Goal: Task Accomplishment & Management: Manage account settings

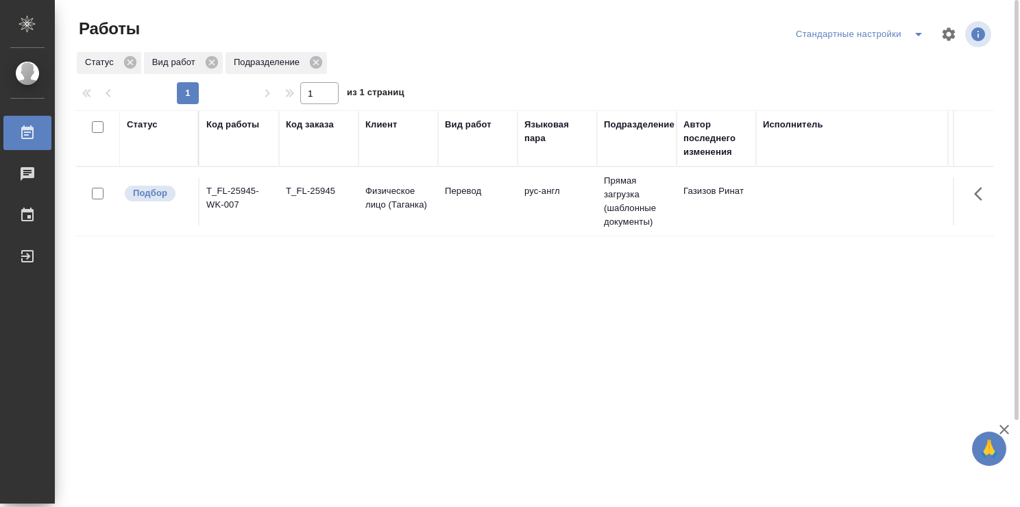
click at [483, 215] on td "Перевод" at bounding box center [478, 202] width 80 height 48
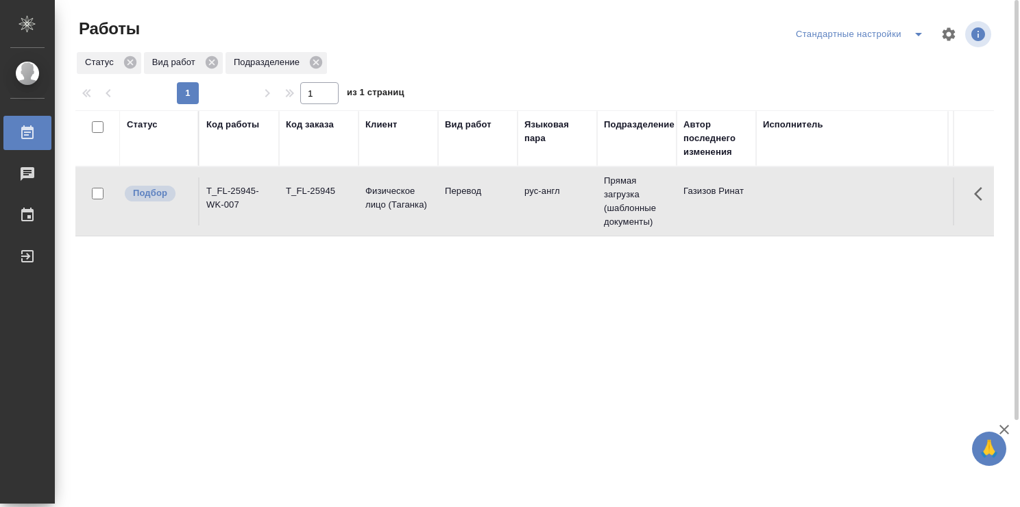
click at [483, 215] on td "Перевод" at bounding box center [478, 202] width 80 height 48
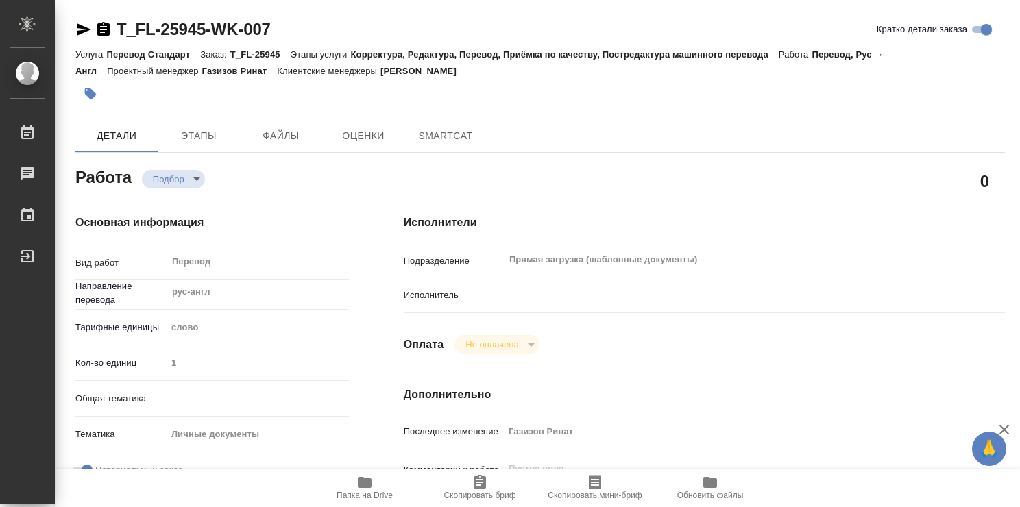
type textarea "x"
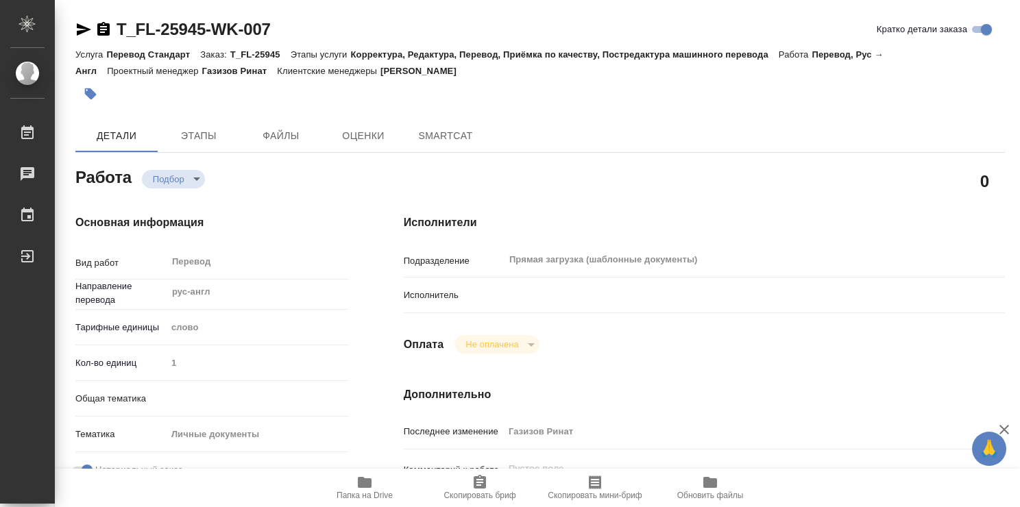
type textarea "x"
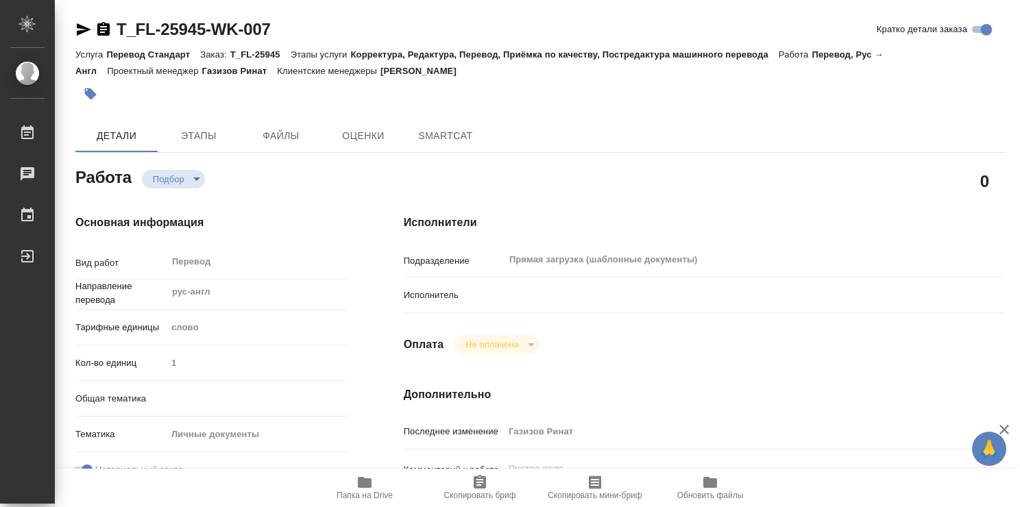
type textarea "x"
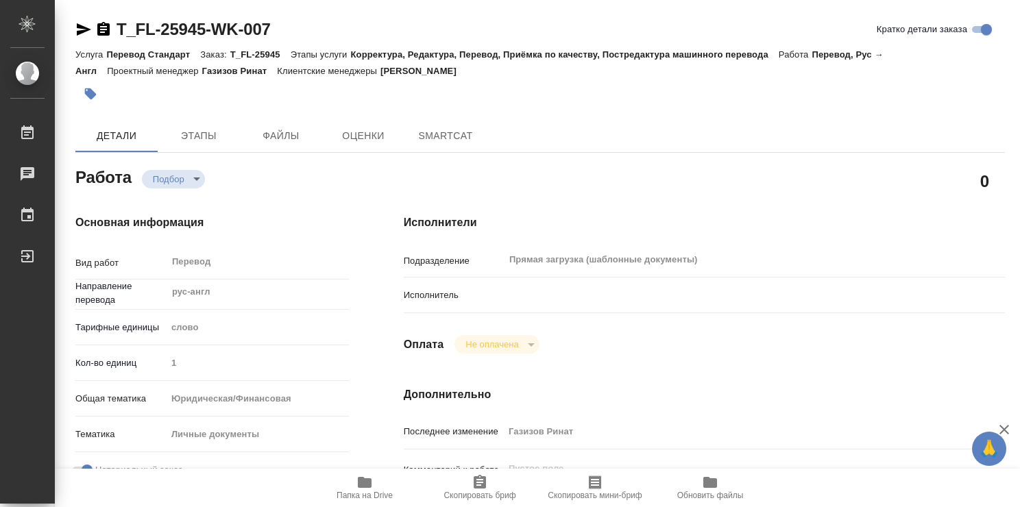
type textarea "x"
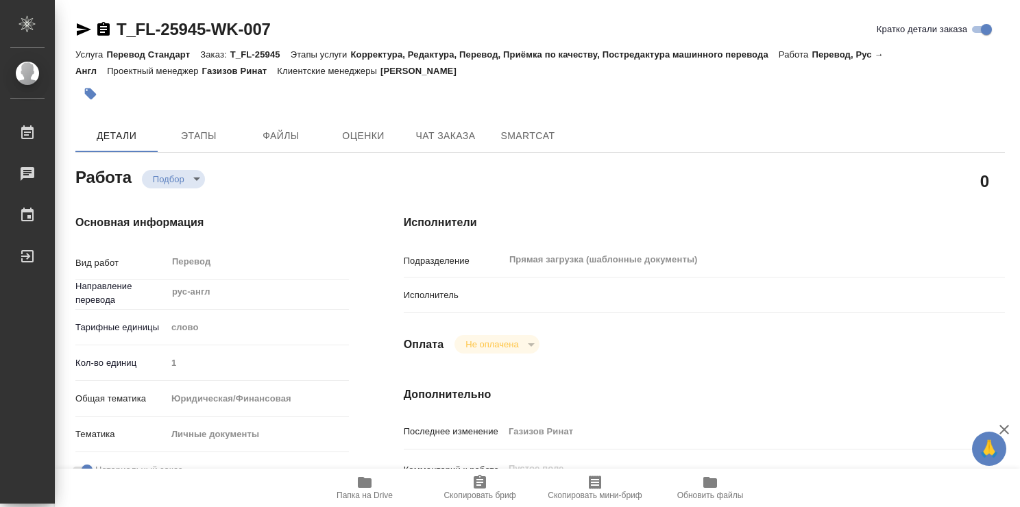
type textarea "x"
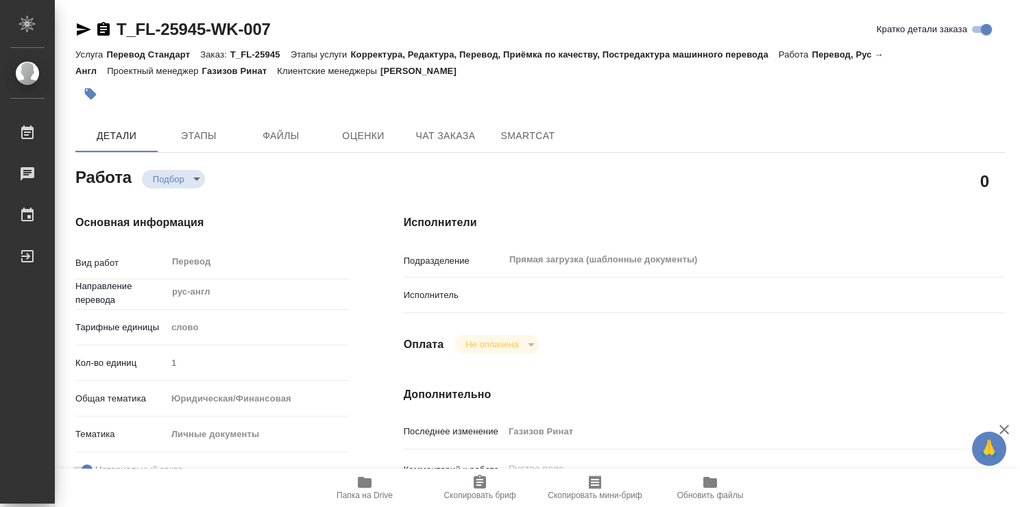
type textarea "x"
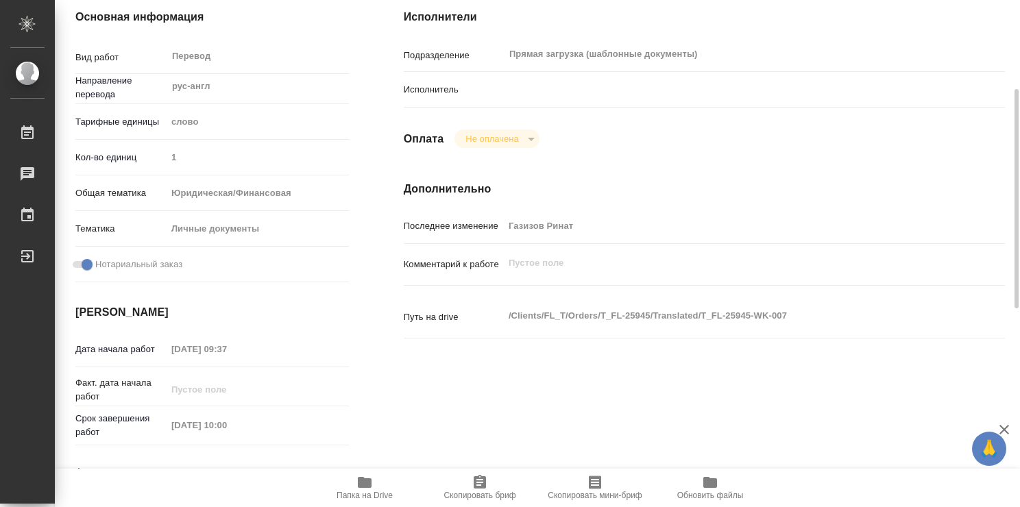
scroll to position [274, 0]
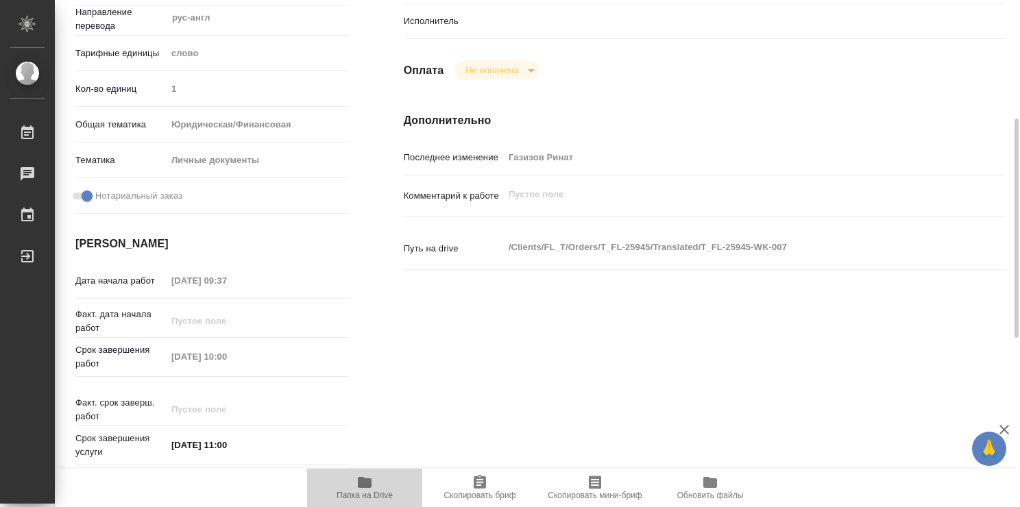
click at [365, 485] on icon "button" at bounding box center [365, 482] width 14 height 11
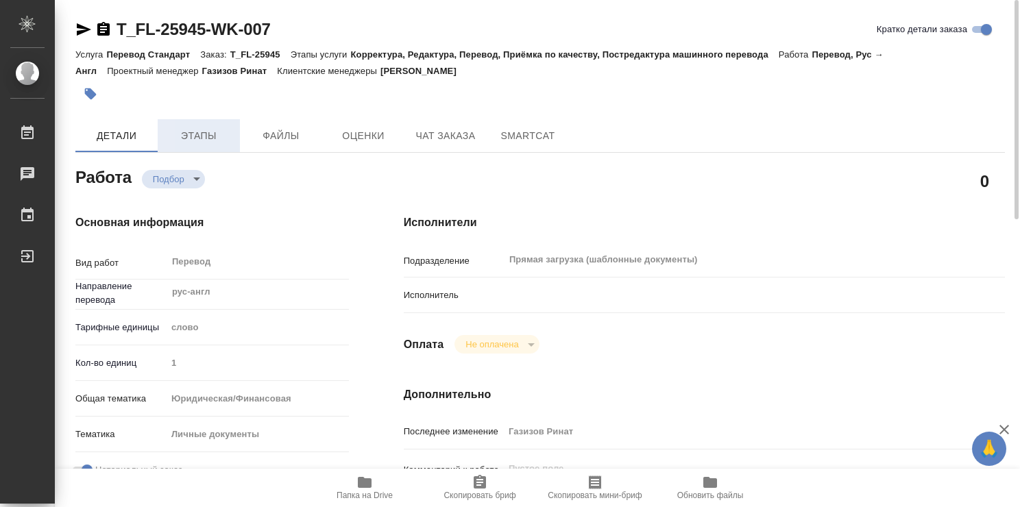
click at [217, 134] on span "Этапы" at bounding box center [199, 136] width 66 height 17
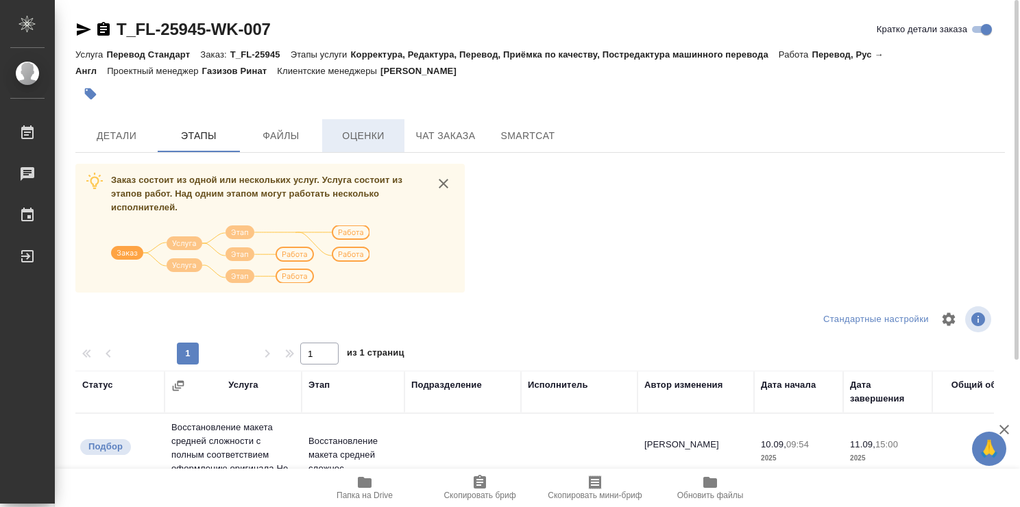
click at [364, 131] on span "Оценки" at bounding box center [364, 136] width 66 height 17
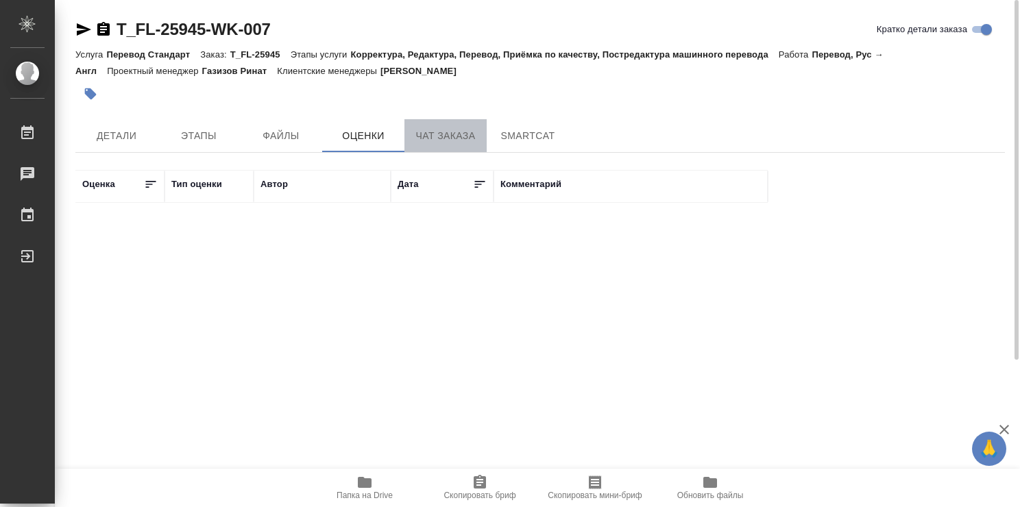
click at [447, 132] on span "Чат заказа" at bounding box center [446, 136] width 66 height 17
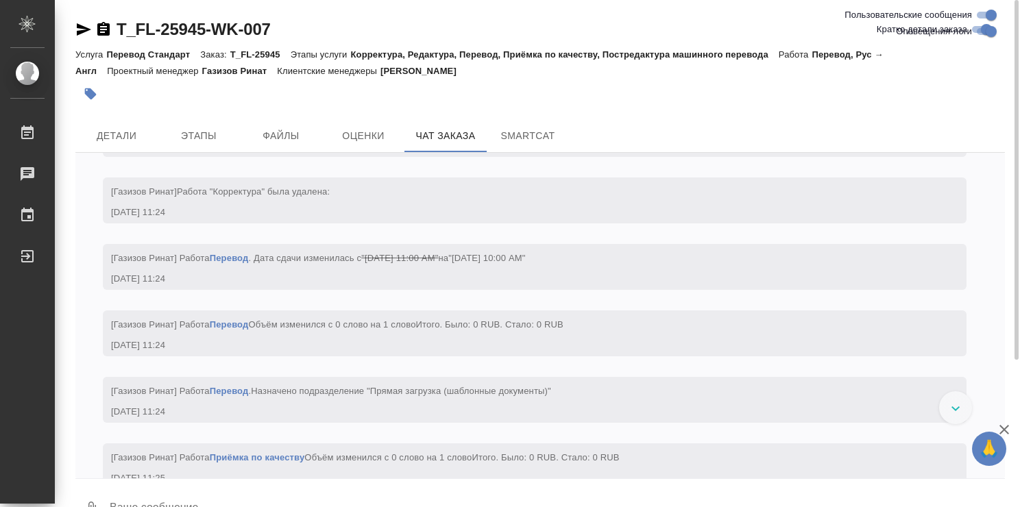
scroll to position [2076, 0]
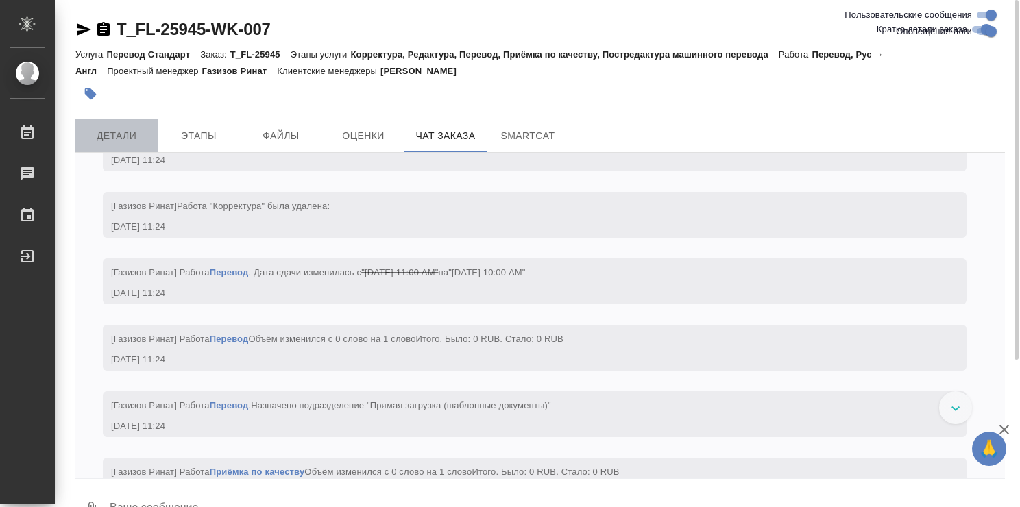
click at [108, 128] on span "Детали" at bounding box center [117, 136] width 66 height 17
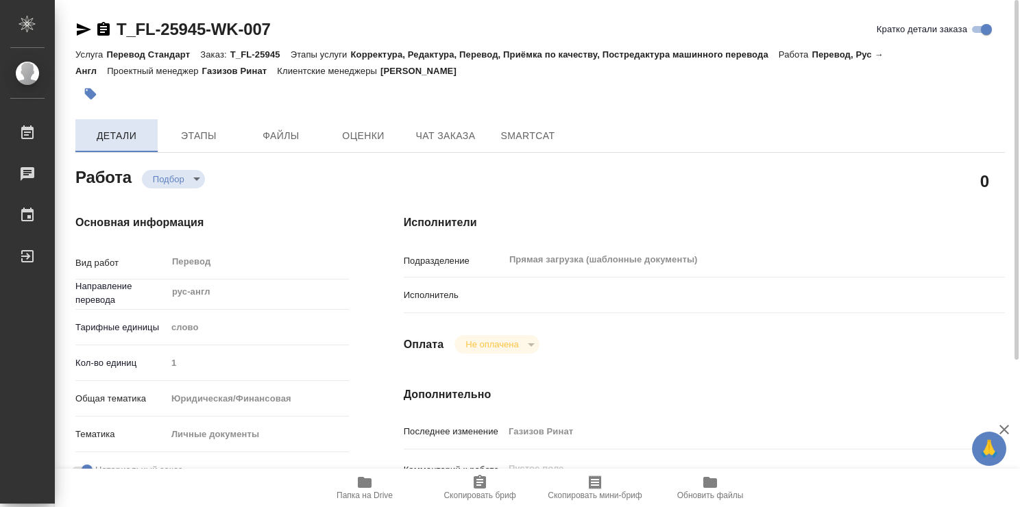
type textarea "x"
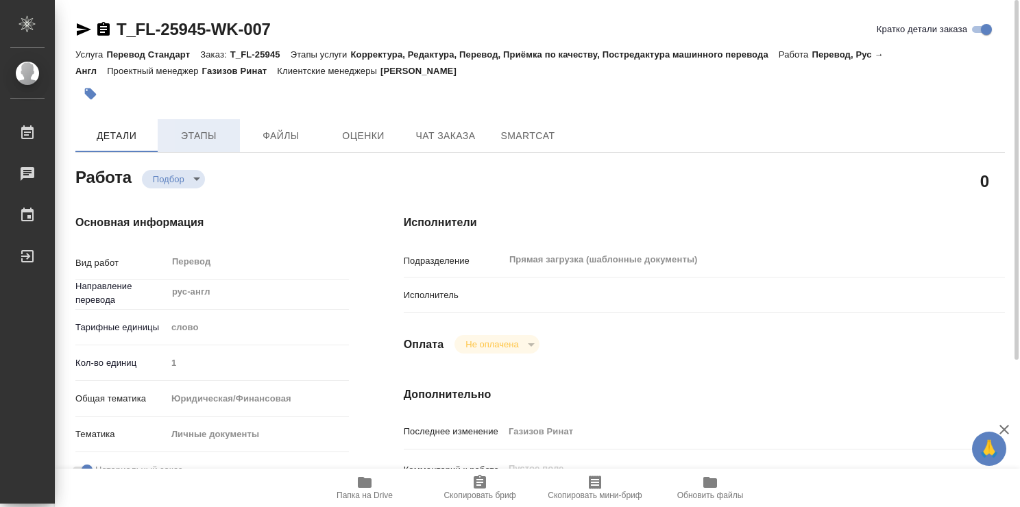
type textarea "x"
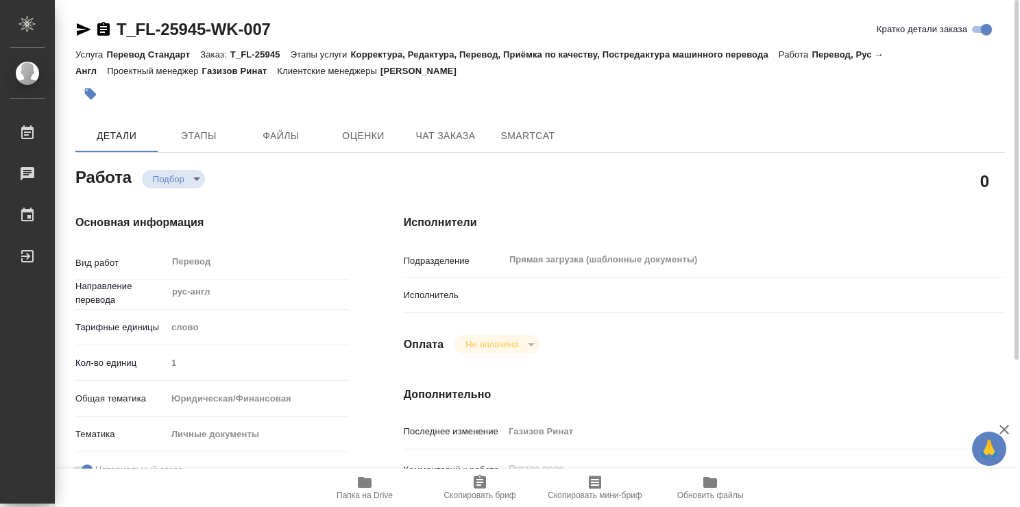
click at [379, 488] on span "Папка на Drive" at bounding box center [364, 488] width 99 height 26
